Goal: Find specific page/section: Find specific page/section

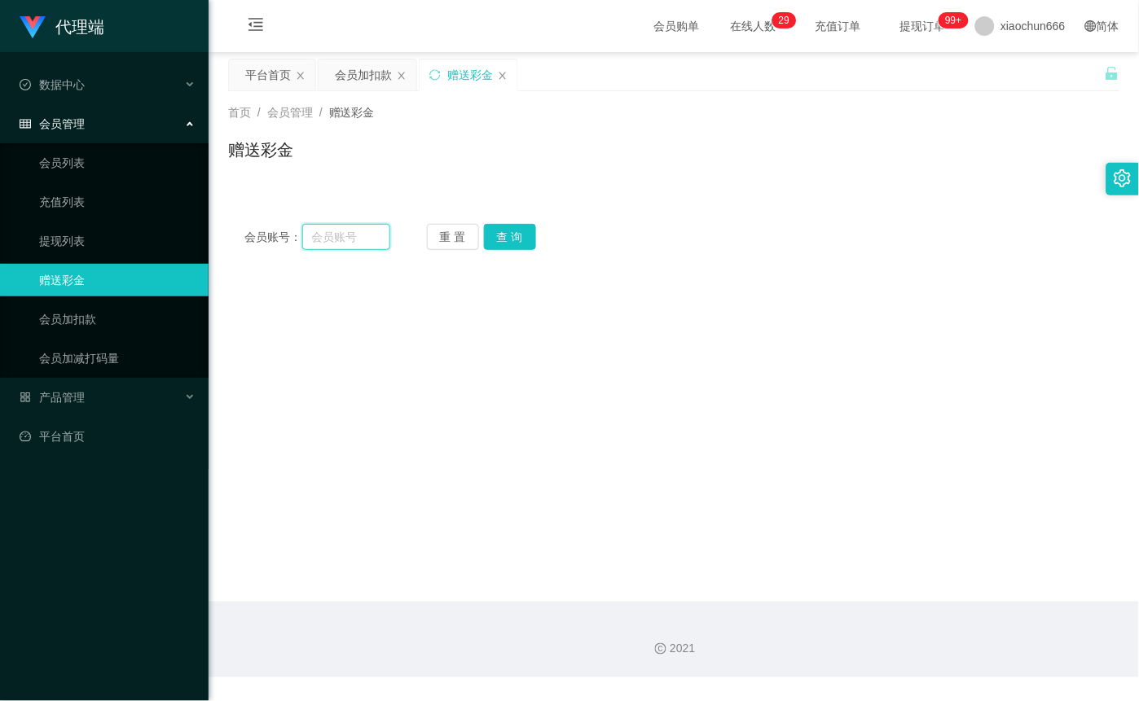
click at [327, 235] on input "text" at bounding box center [346, 237] width 88 height 26
type input "THY"
click at [522, 236] on button "查 询" at bounding box center [510, 237] width 52 height 26
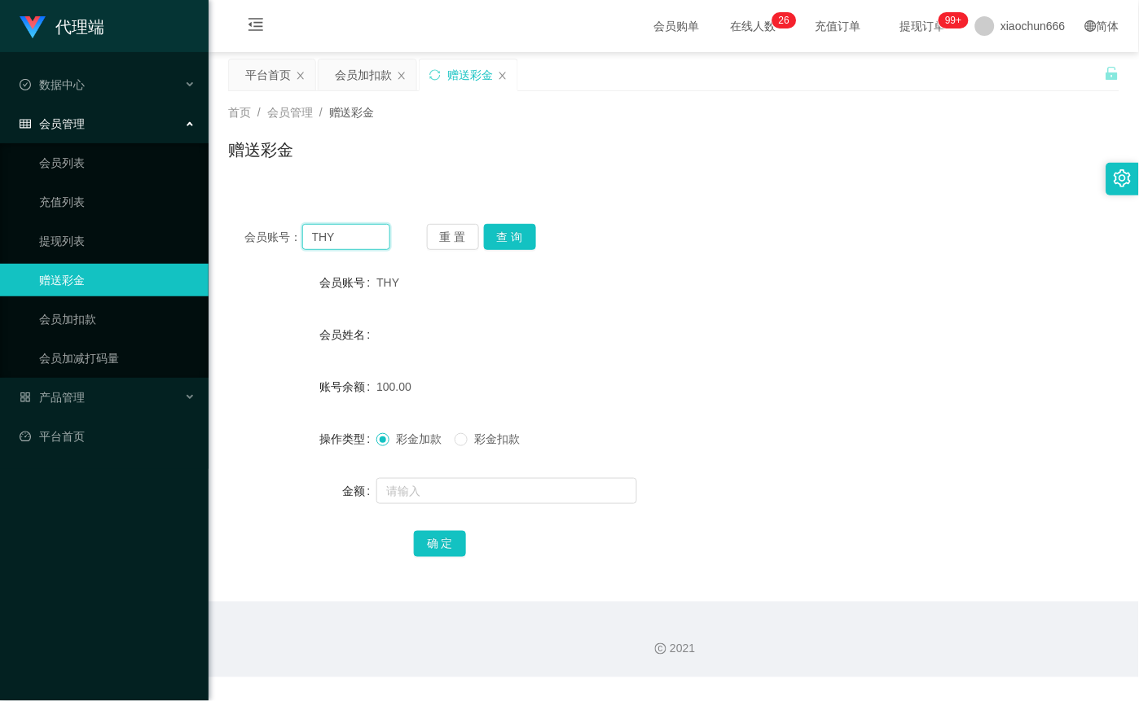
click at [372, 237] on input "THY" at bounding box center [346, 237] width 88 height 26
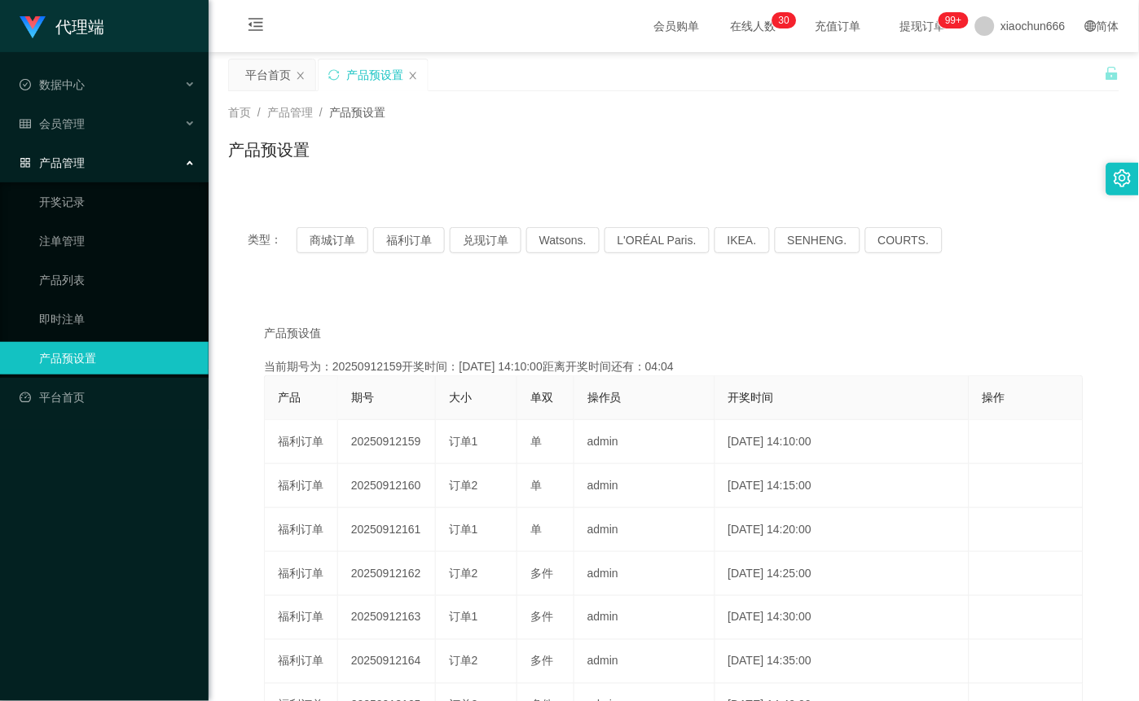
click at [427, 238] on button "福利订单" at bounding box center [409, 240] width 72 height 26
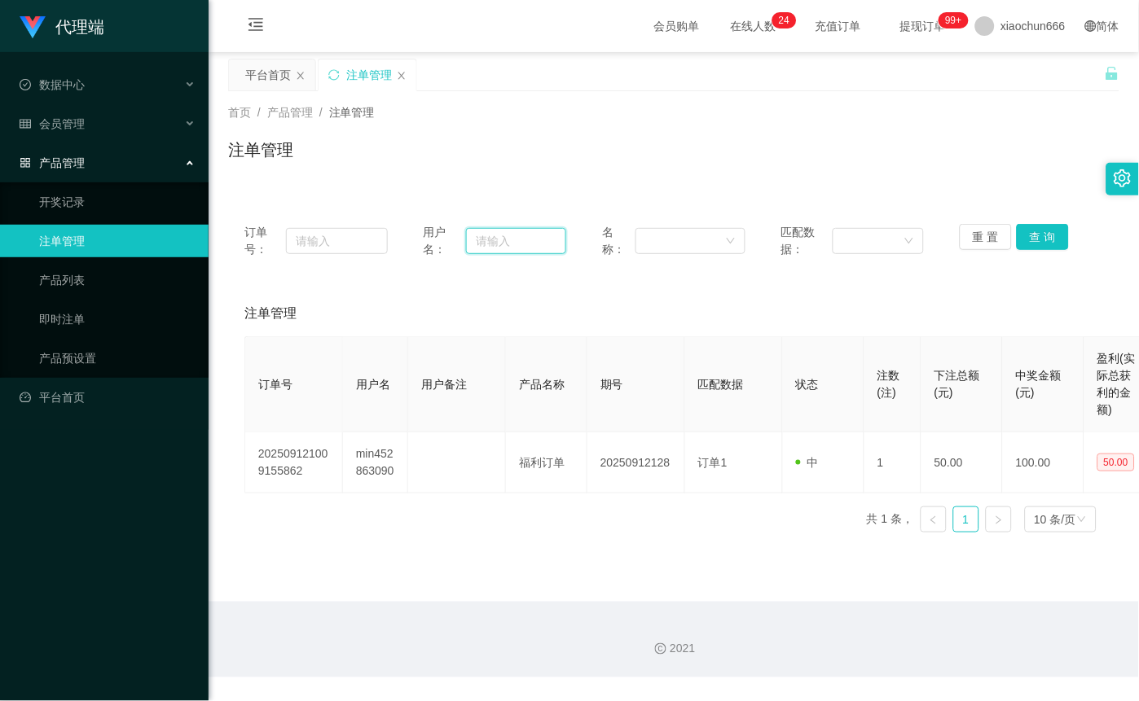
drag, startPoint x: 0, startPoint y: 0, endPoint x: 503, endPoint y: 247, distance: 560.0
click at [503, 247] on input "text" at bounding box center [516, 241] width 100 height 26
paste input "THY"
type input "THY"
click at [1028, 235] on button "查 询" at bounding box center [1043, 237] width 52 height 26
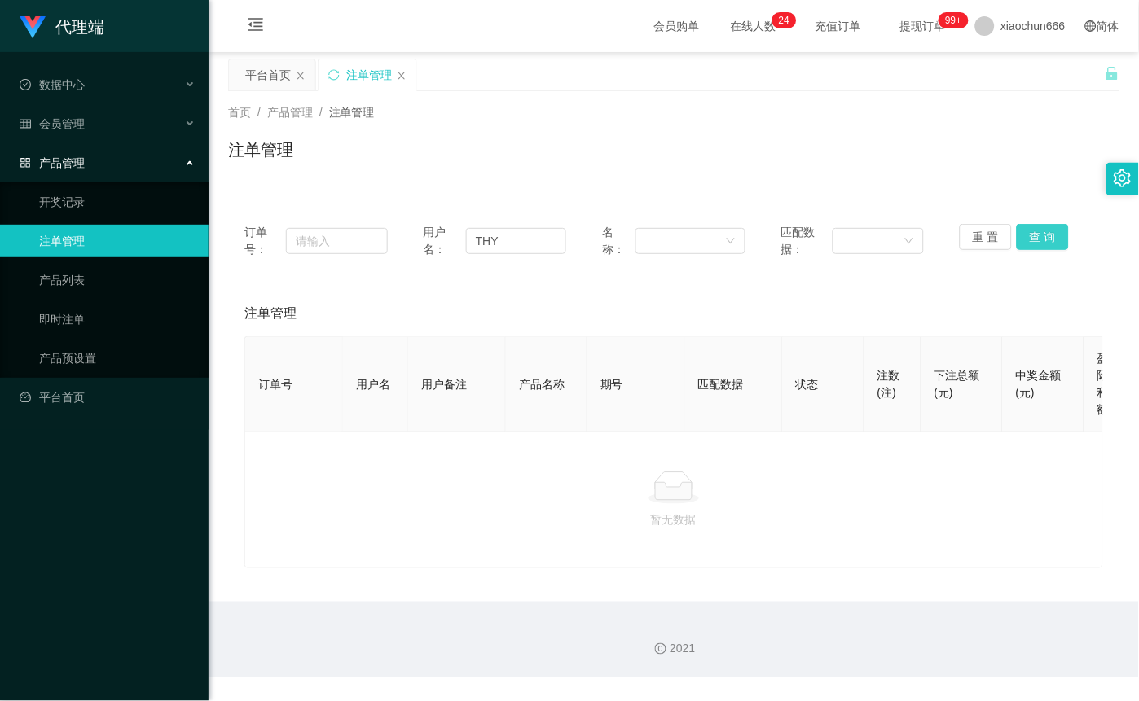
click at [1028, 235] on button "查 询" at bounding box center [1043, 237] width 52 height 26
click at [1030, 253] on div "重 置 查 询" at bounding box center [1031, 241] width 143 height 34
click at [1030, 248] on button "查 询" at bounding box center [1043, 237] width 52 height 26
